Goal: Find specific page/section: Find specific page/section

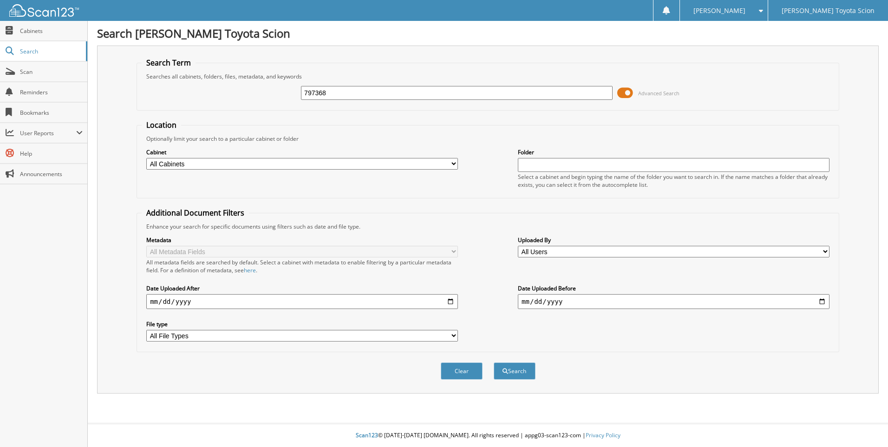
type input "797368"
click at [494, 362] on button "Search" at bounding box center [515, 370] width 42 height 17
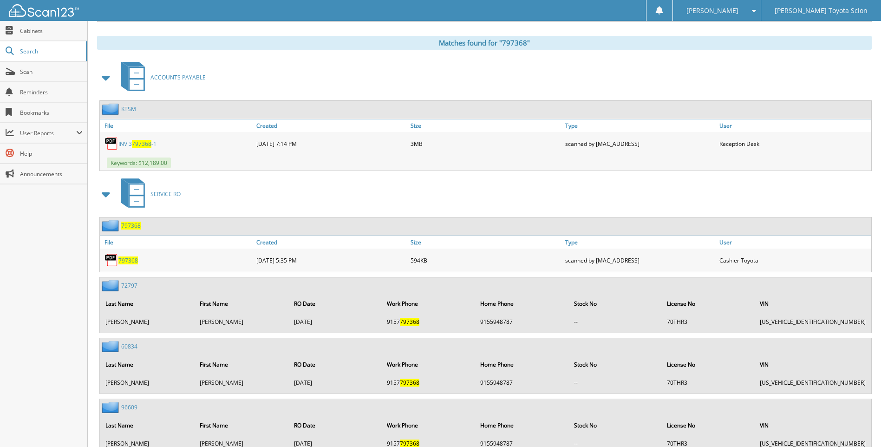
scroll to position [408, 0]
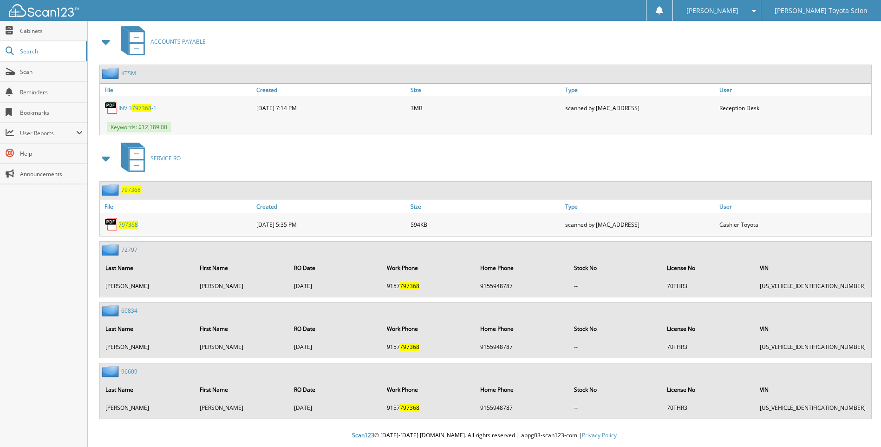
click at [124, 223] on span "797368" at bounding box center [128, 225] width 20 height 8
